Goal: Transaction & Acquisition: Purchase product/service

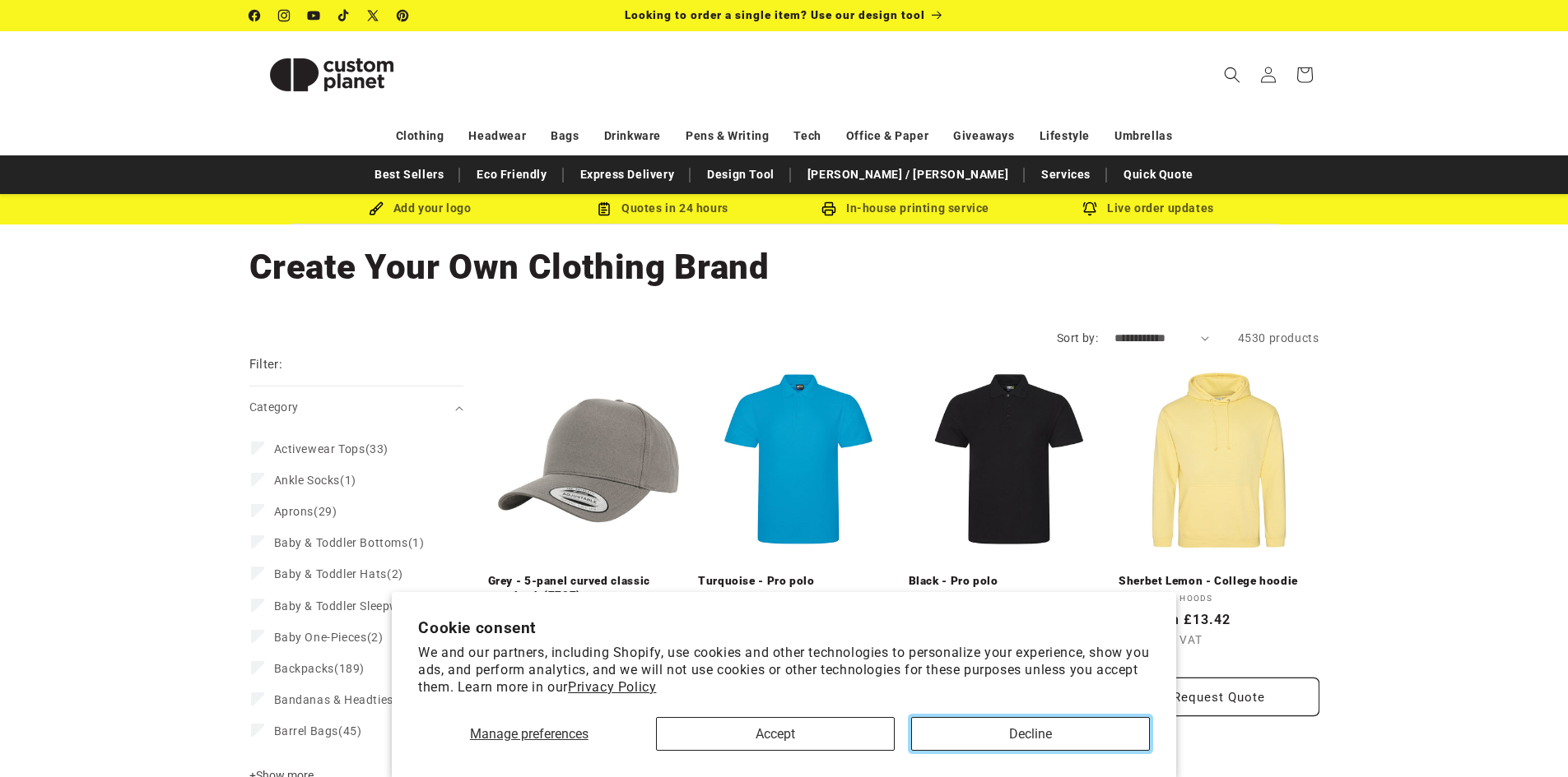
click at [989, 738] on button "Decline" at bounding box center [1030, 734] width 238 height 33
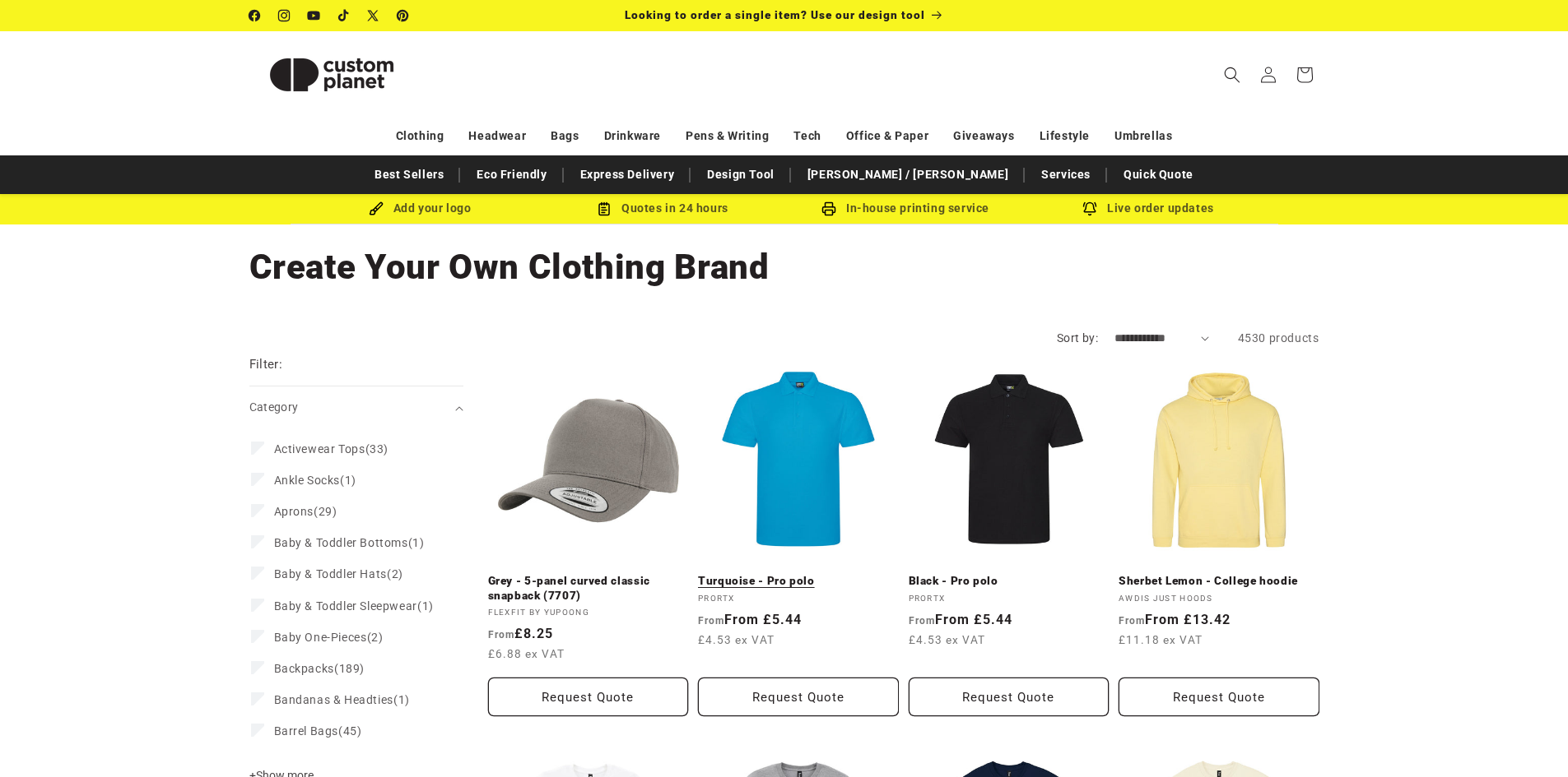
click at [790, 574] on link "Turquoise - Pro polo" at bounding box center [799, 581] width 201 height 15
click at [905, 13] on span "Looking to order a single item? Use our design tool" at bounding box center [775, 14] width 301 height 13
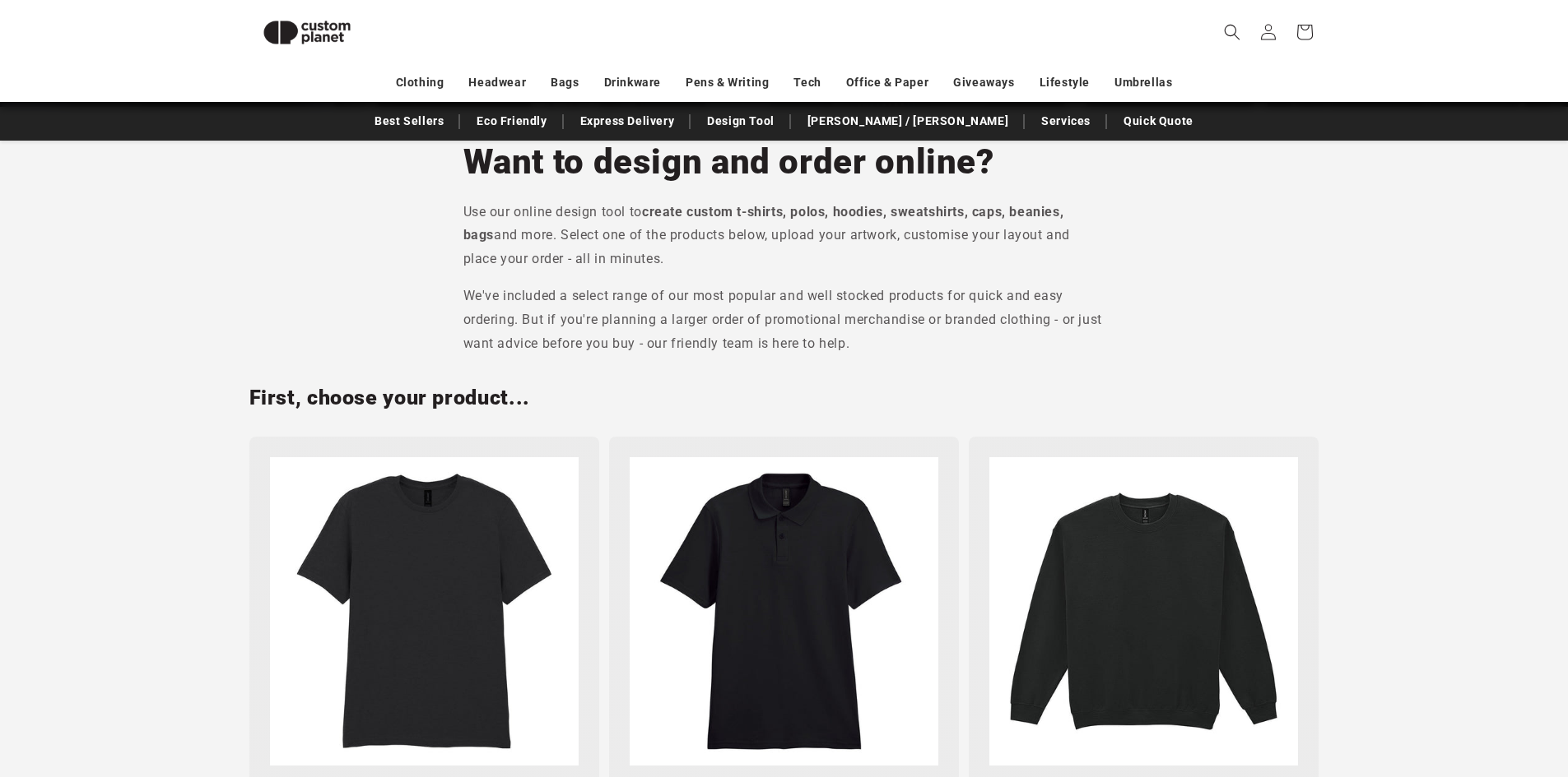
scroll to position [635, 0]
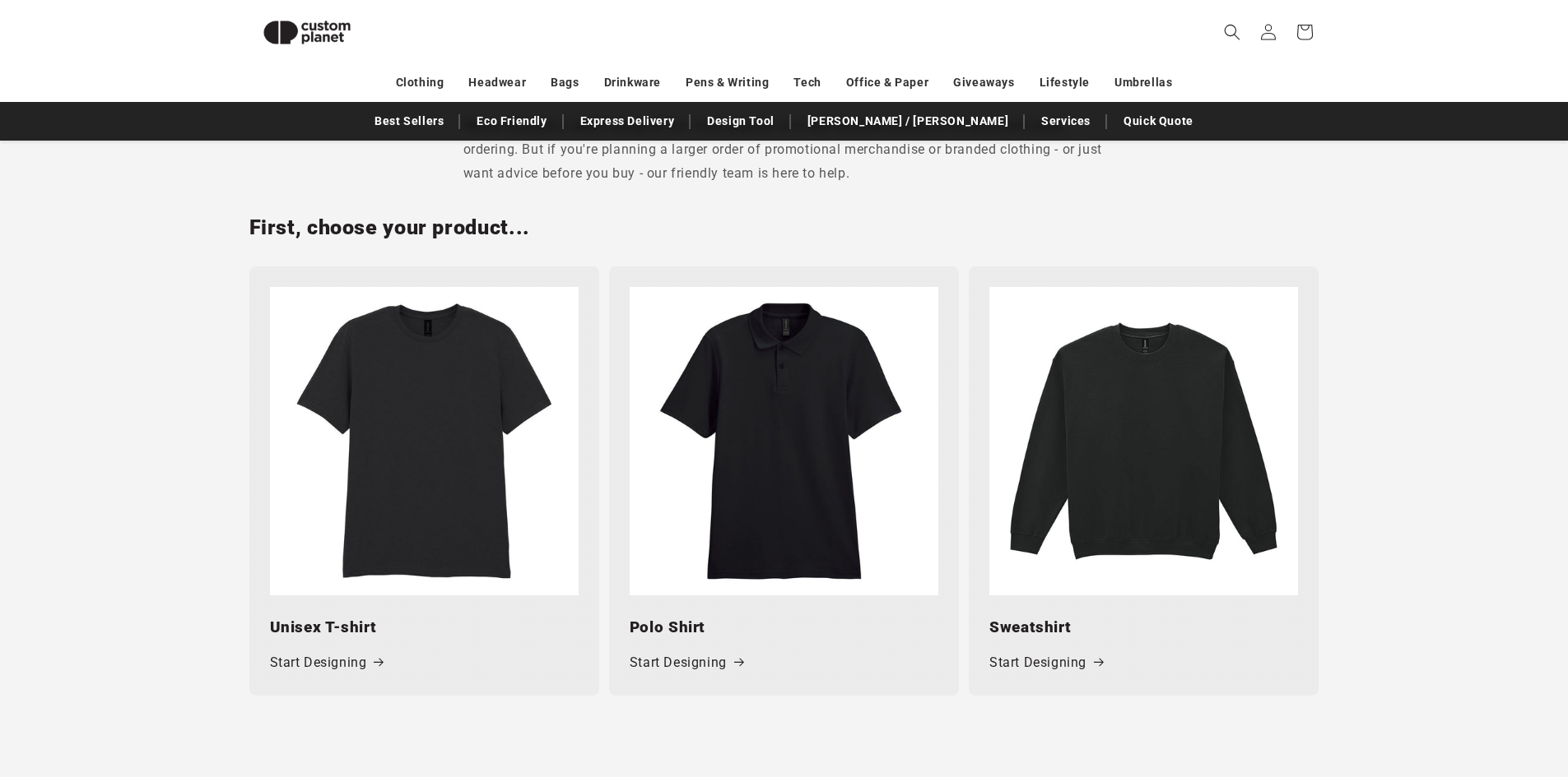
click at [901, 453] on img at bounding box center [784, 441] width 309 height 309
click at [802, 449] on img at bounding box center [784, 441] width 309 height 309
click at [643, 662] on link "Start Designing" at bounding box center [686, 663] width 113 height 24
